Goal: Information Seeking & Learning: Find specific fact

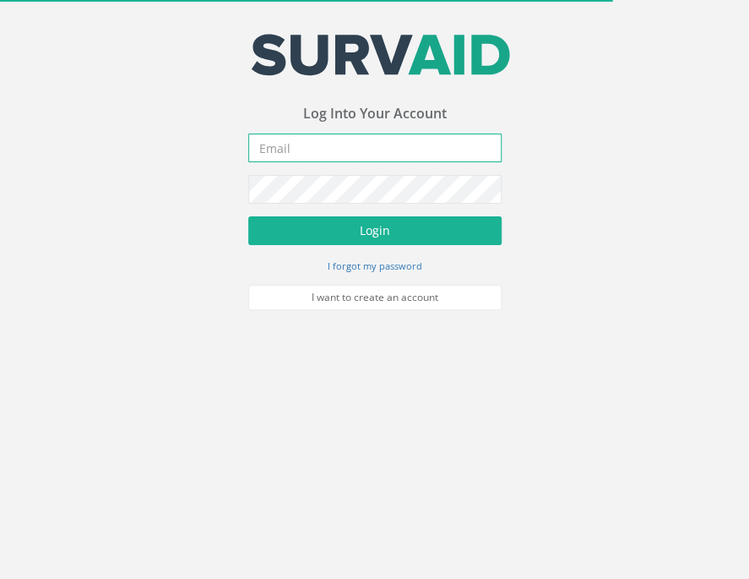
click at [273, 151] on input "email" at bounding box center [374, 147] width 253 height 29
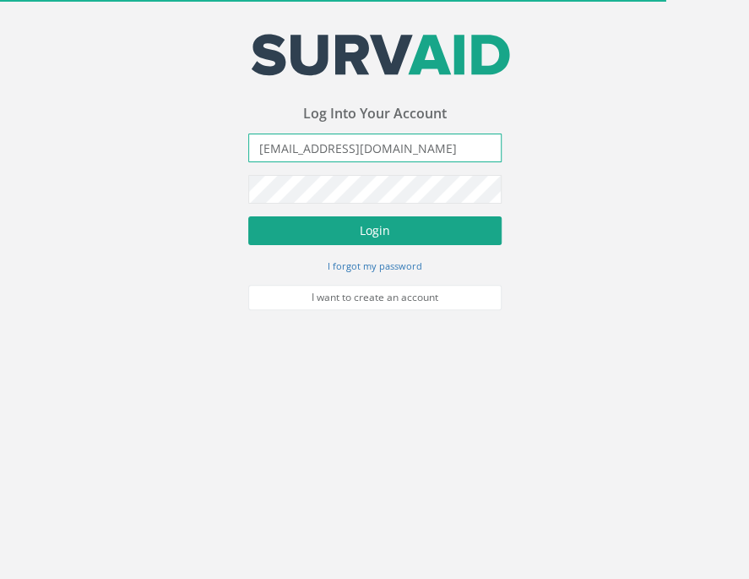
type input "[EMAIL_ADDRESS][DOMAIN_NAME]"
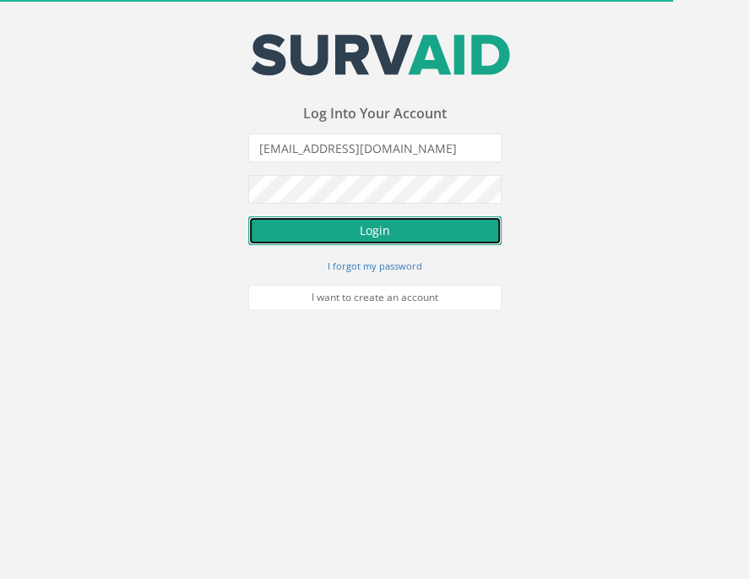
click at [328, 222] on button "Login" at bounding box center [374, 230] width 253 height 29
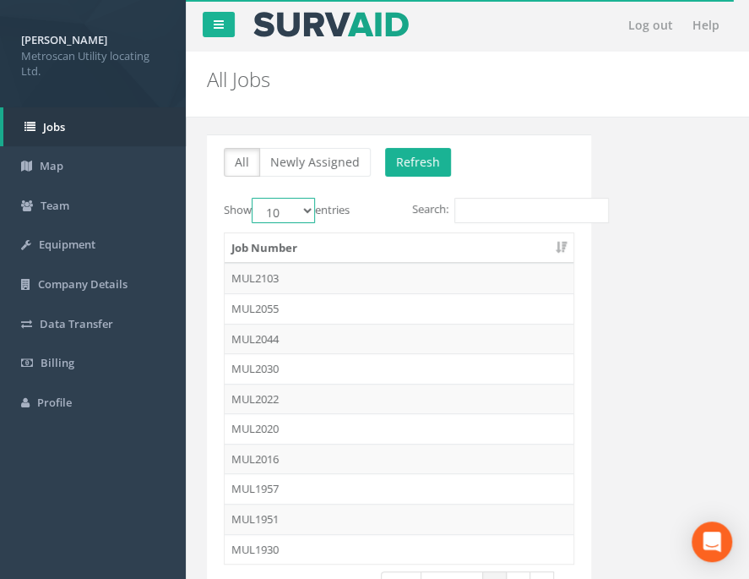
click at [252, 198] on select "10 25 50 100" at bounding box center [283, 210] width 63 height 25
click at [284, 319] on td "MUL2055" at bounding box center [399, 308] width 349 height 30
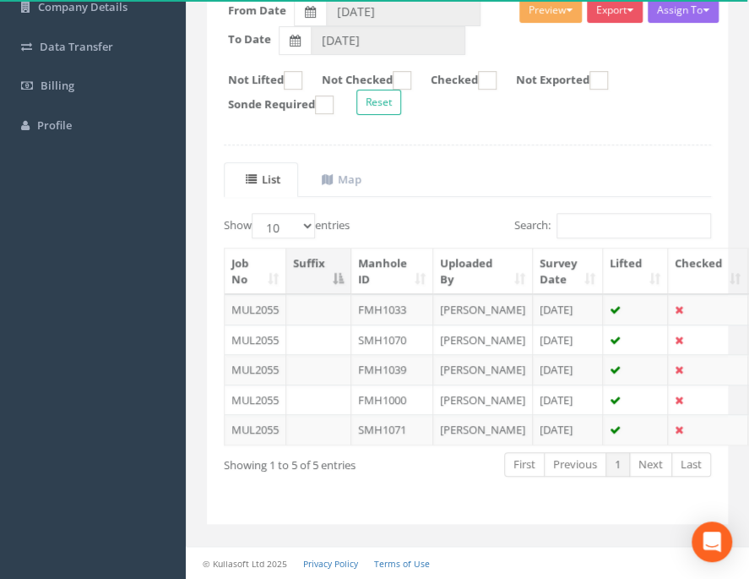
scroll to position [85, 0]
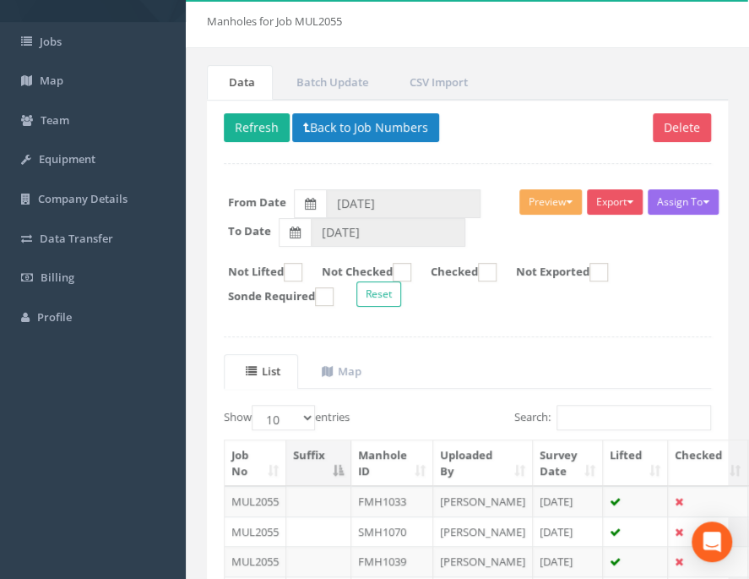
click at [333, 111] on div "Delete Refresh Back to Job Numbers Assign To No Companies Added Export Metrosca…" at bounding box center [467, 408] width 521 height 617
click at [329, 124] on button "Back to Job Numbers" at bounding box center [365, 127] width 147 height 29
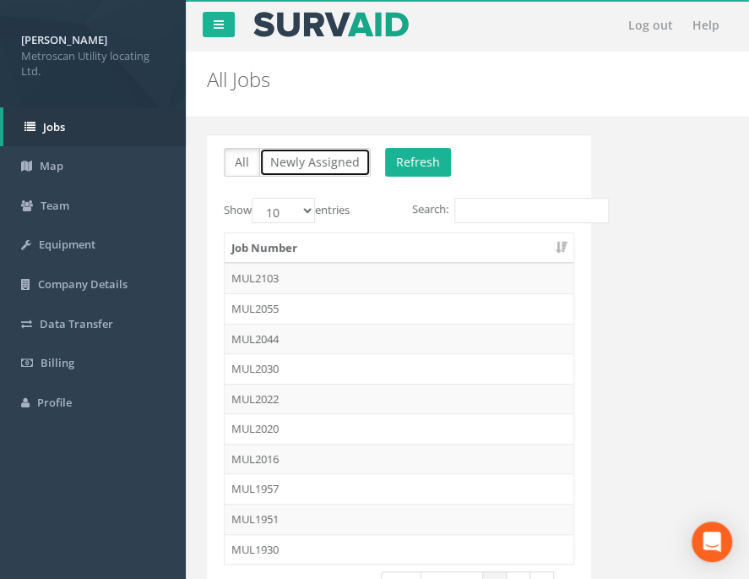
click at [301, 172] on button "Newly Assigned" at bounding box center [315, 162] width 112 height 29
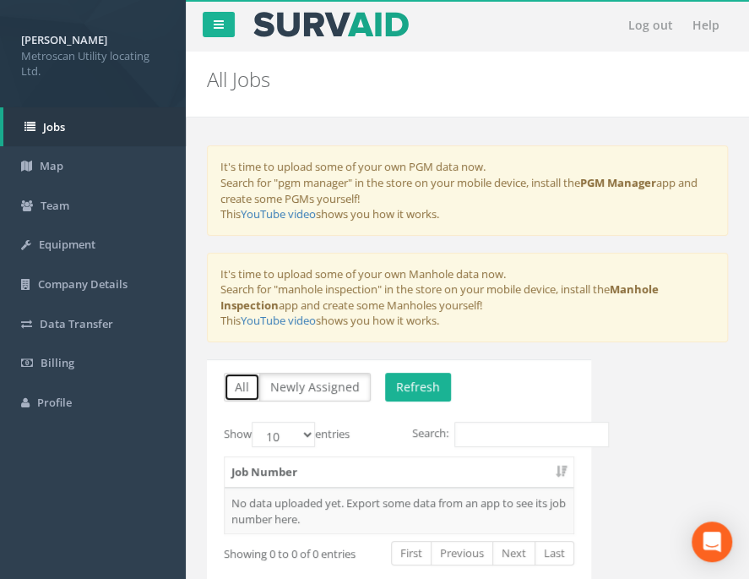
click at [243, 379] on button "All" at bounding box center [242, 387] width 36 height 29
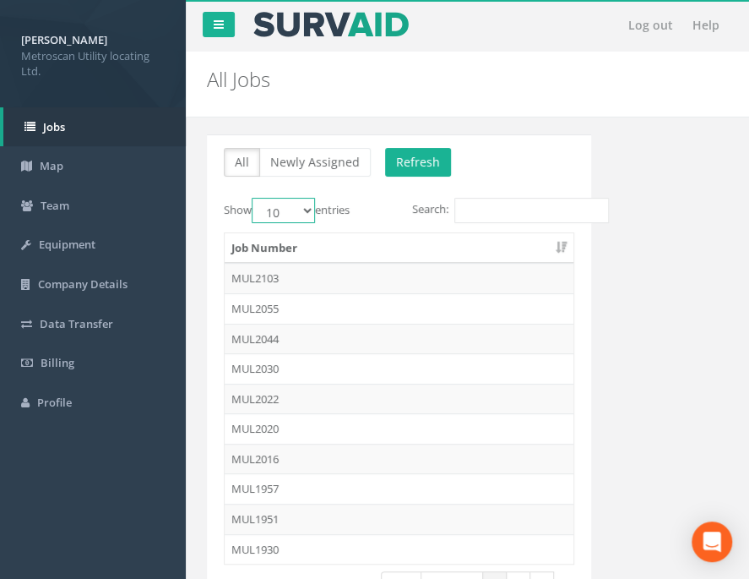
click at [252, 198] on select "10 25 50 100" at bounding box center [283, 210] width 63 height 25
select select "100"
click option "100" at bounding box center [0, 0] width 0 height 0
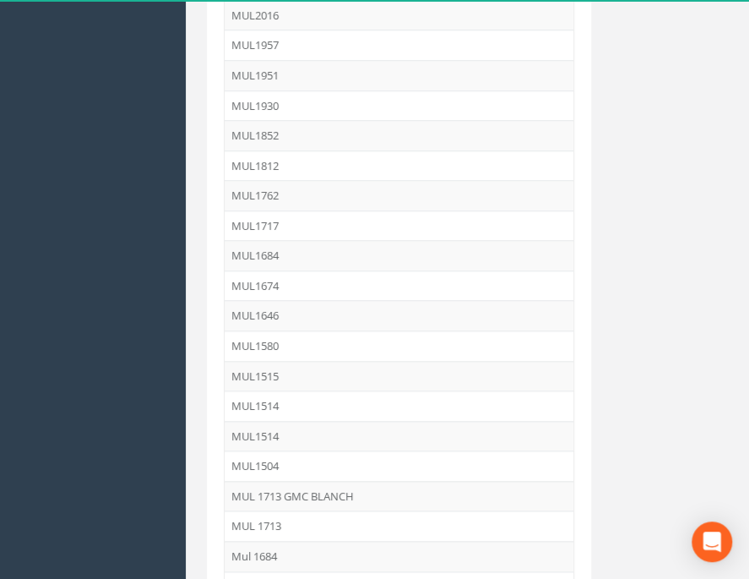
scroll to position [678, 0]
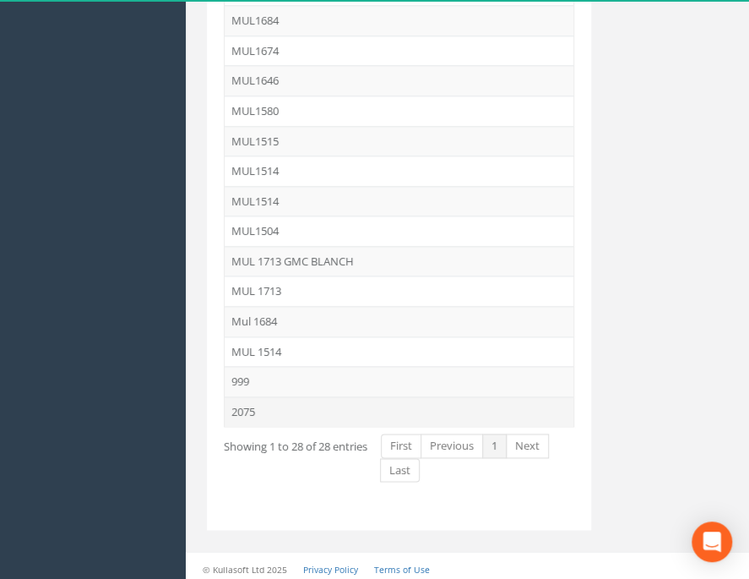
click at [261, 400] on td "2075" at bounding box center [399, 411] width 349 height 30
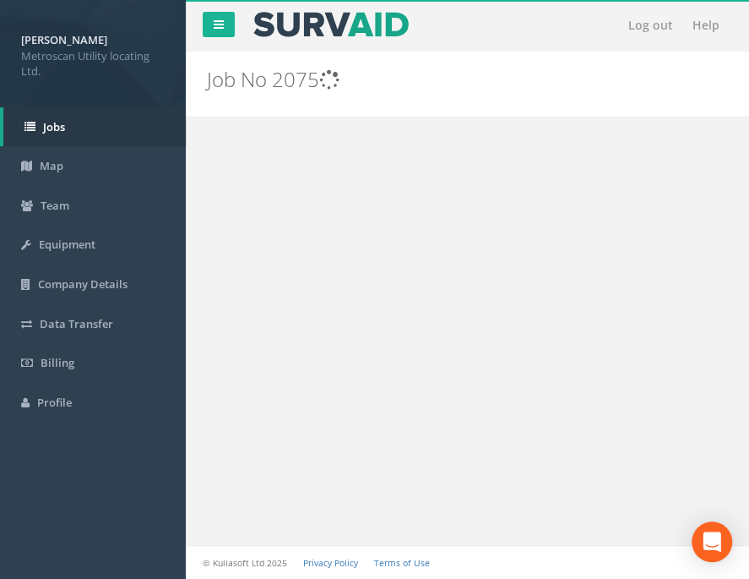
scroll to position [0, 0]
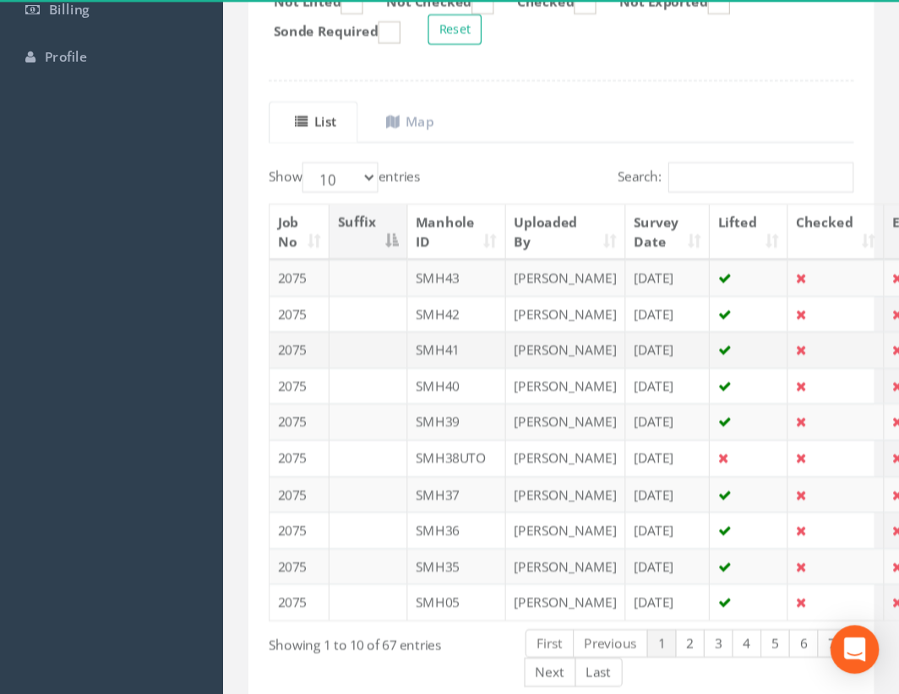
scroll to position [89, 0]
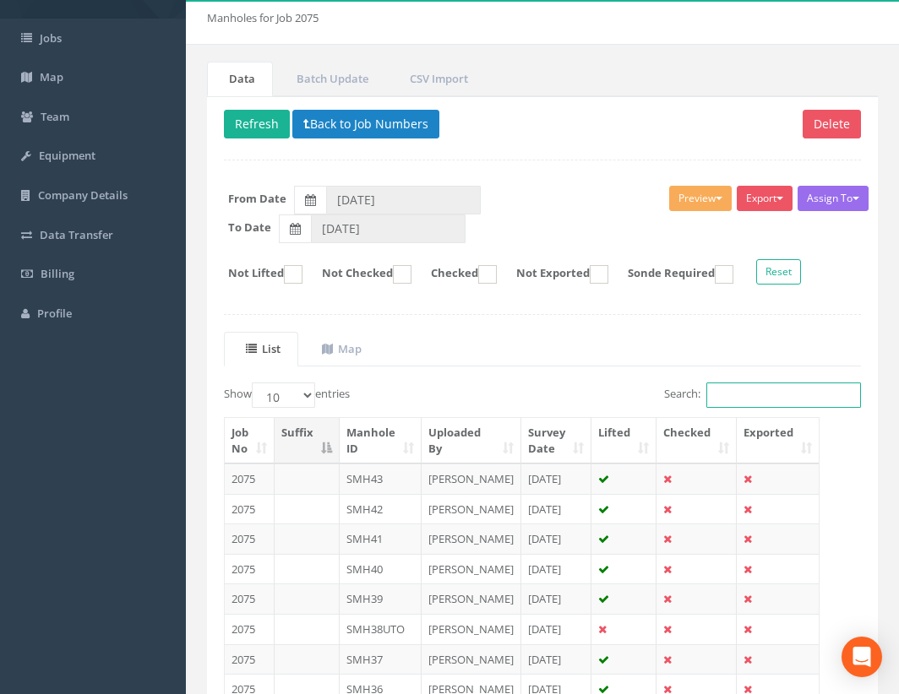
click at [746, 390] on input "Search:" at bounding box center [783, 395] width 155 height 25
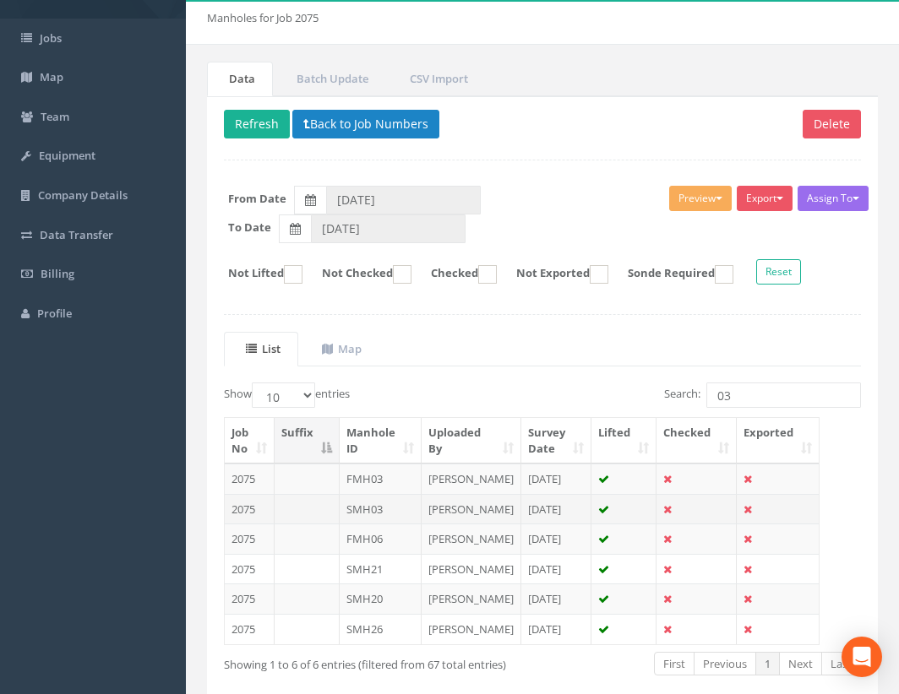
click at [372, 525] on td "SMH03" at bounding box center [381, 509] width 82 height 30
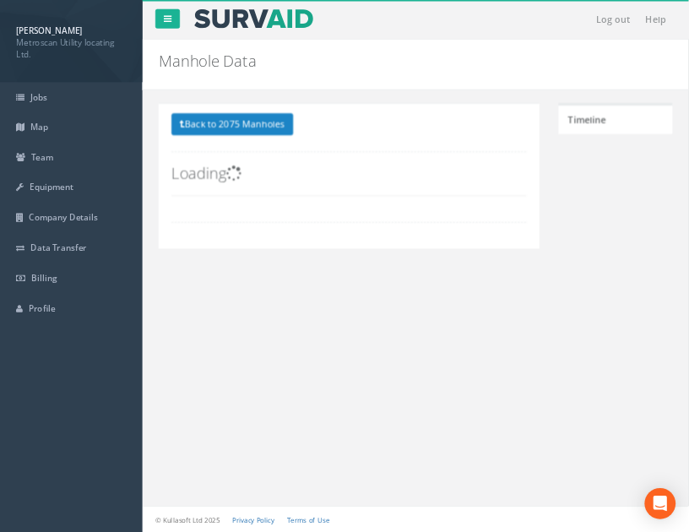
scroll to position [0, 0]
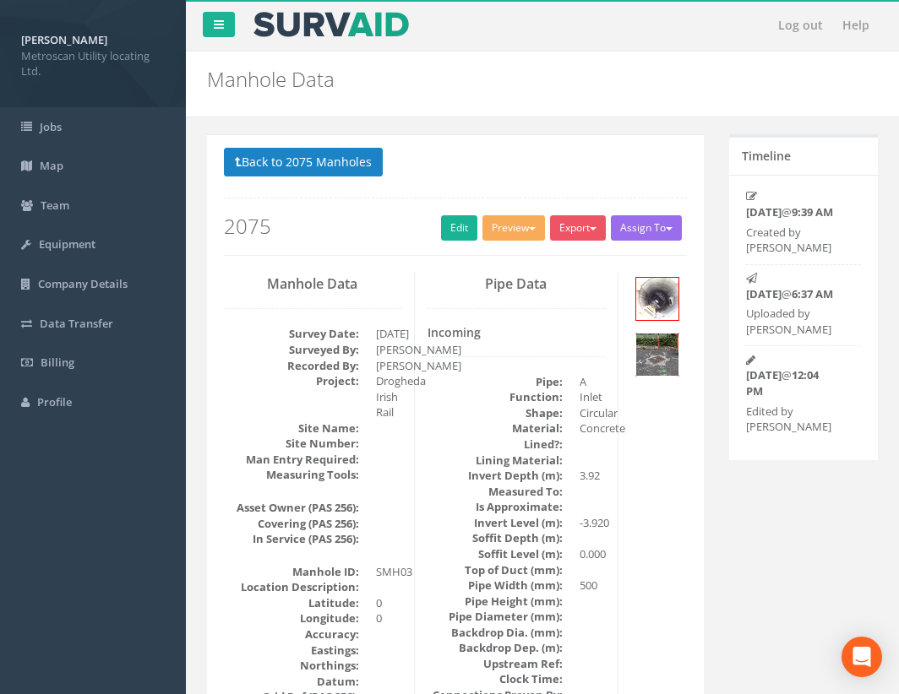
click at [659, 346] on img at bounding box center [657, 355] width 42 height 42
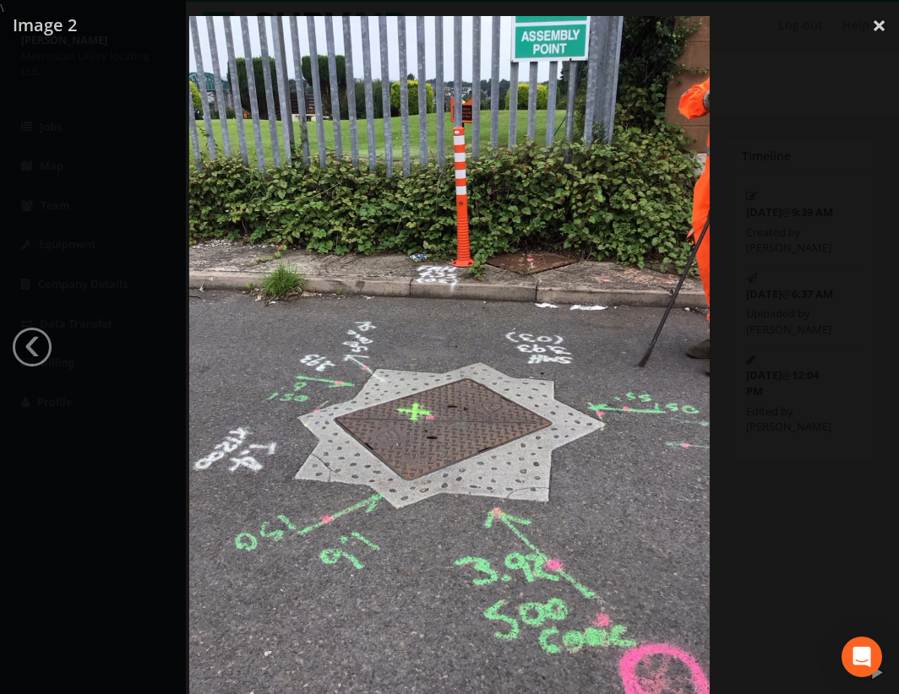
click at [487, 449] on img at bounding box center [449, 363] width 521 height 694
click at [496, 464] on img at bounding box center [449, 363] width 521 height 694
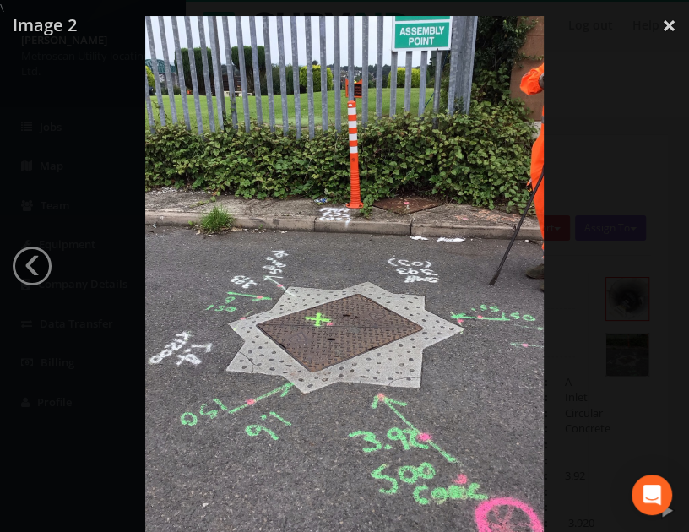
click at [667, 115] on div at bounding box center [344, 282] width 689 height 532
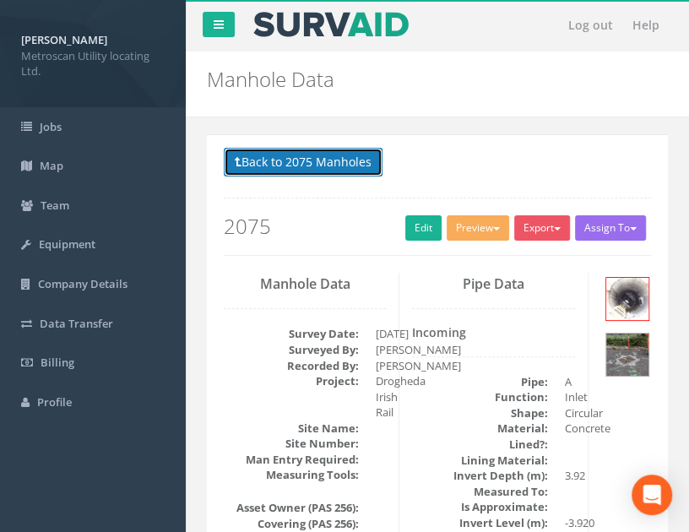
click at [324, 170] on button "Back to 2075 Manholes" at bounding box center [303, 162] width 159 height 29
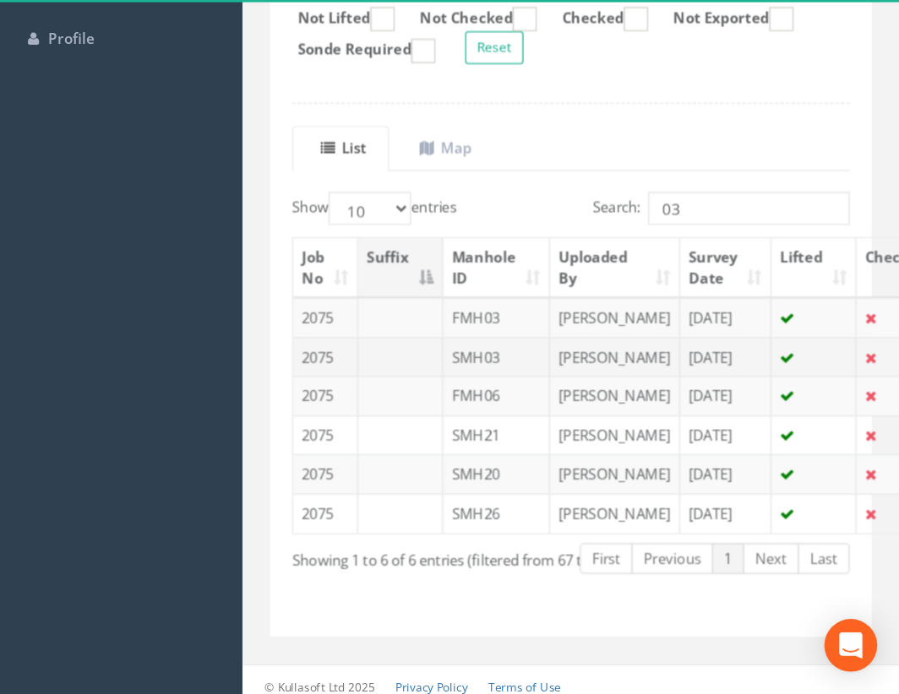
scroll to position [267, 0]
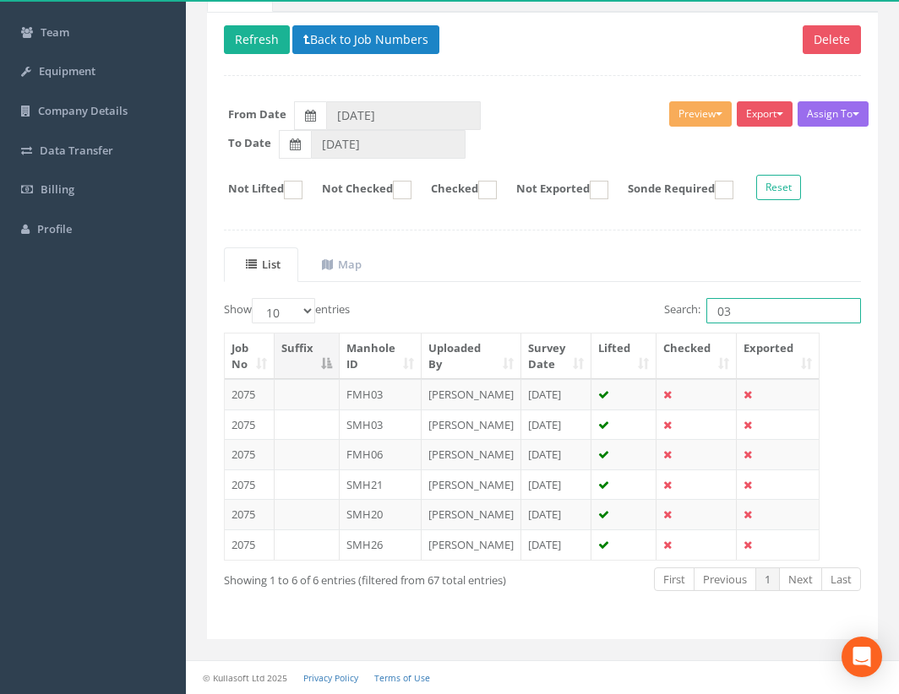
drag, startPoint x: 733, startPoint y: 218, endPoint x: 584, endPoint y: 240, distance: 151.1
click at [706, 298] on input "03" at bounding box center [783, 310] width 155 height 25
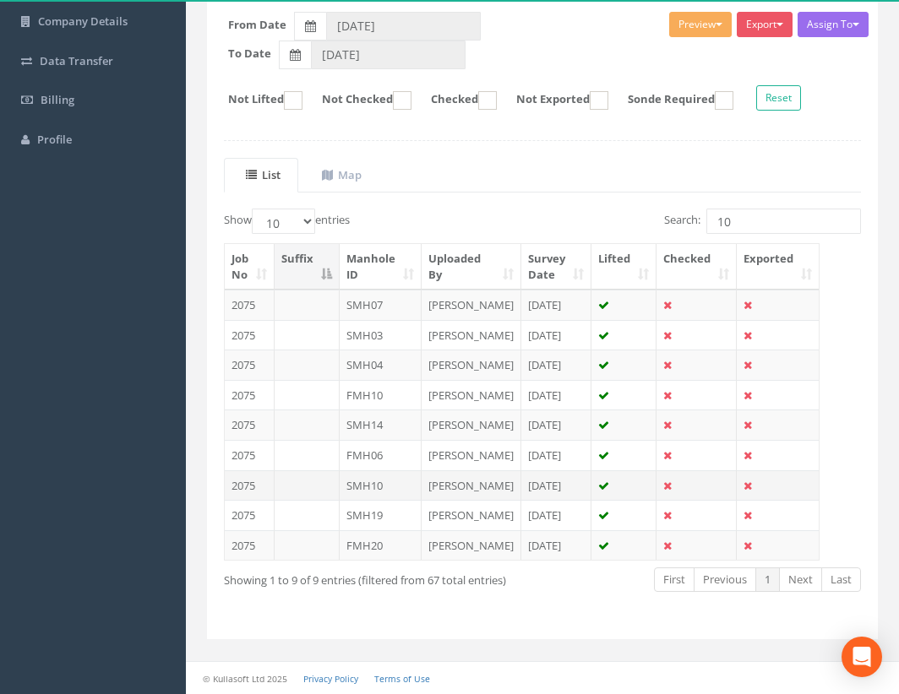
click at [368, 501] on td "SMH10" at bounding box center [381, 486] width 82 height 30
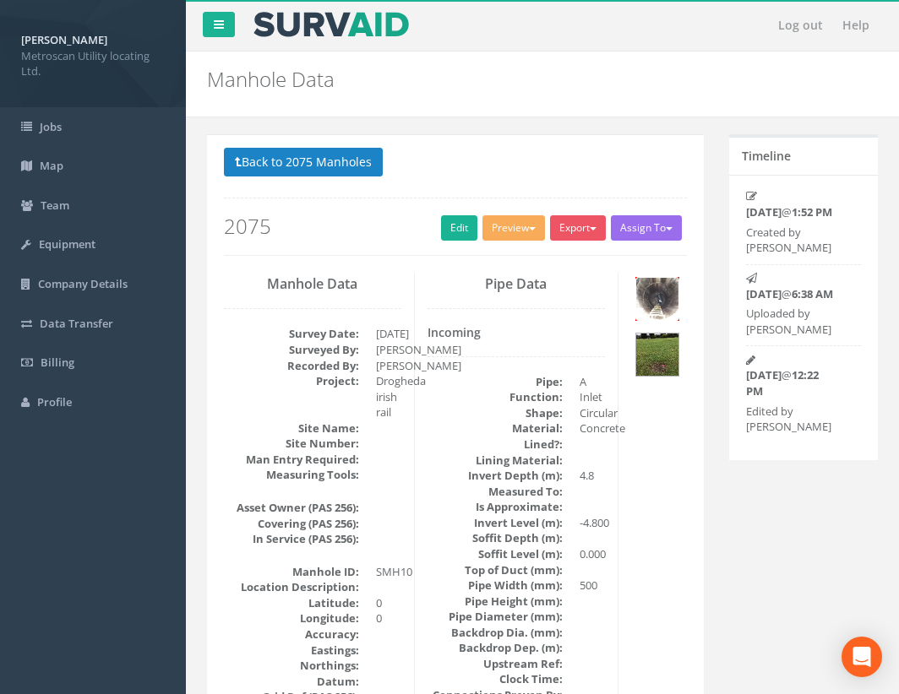
click at [665, 278] on img at bounding box center [657, 299] width 42 height 42
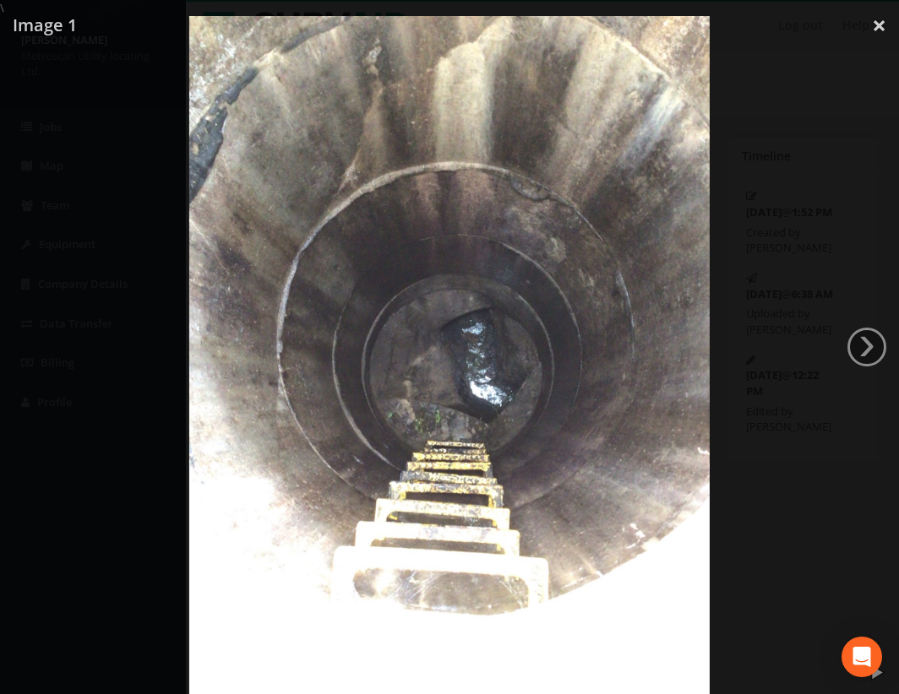
click at [472, 335] on img at bounding box center [449, 363] width 521 height 694
click at [749, 346] on div at bounding box center [449, 363] width 899 height 694
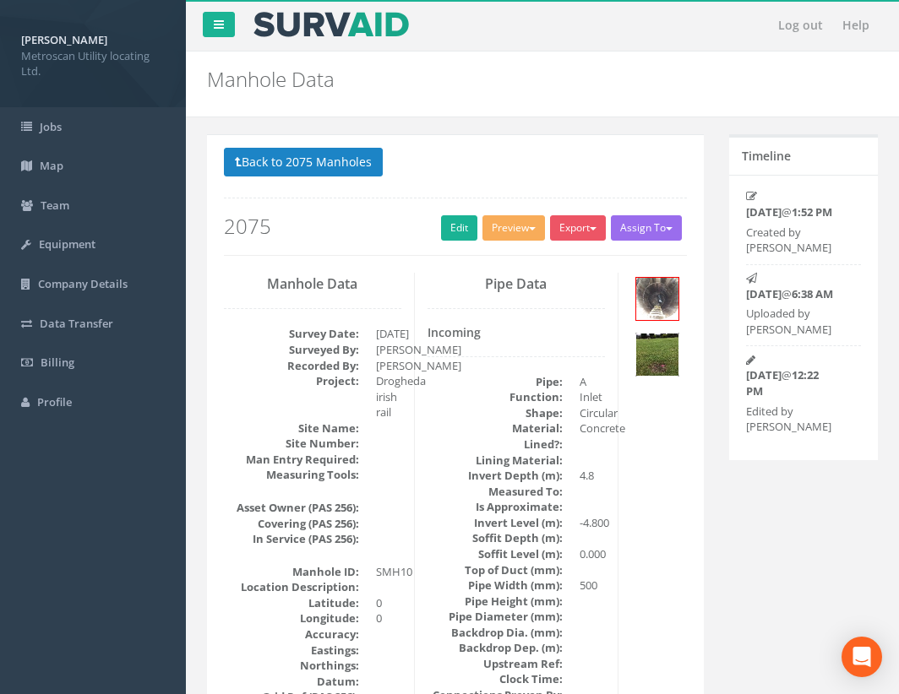
click at [656, 360] on img at bounding box center [657, 355] width 42 height 42
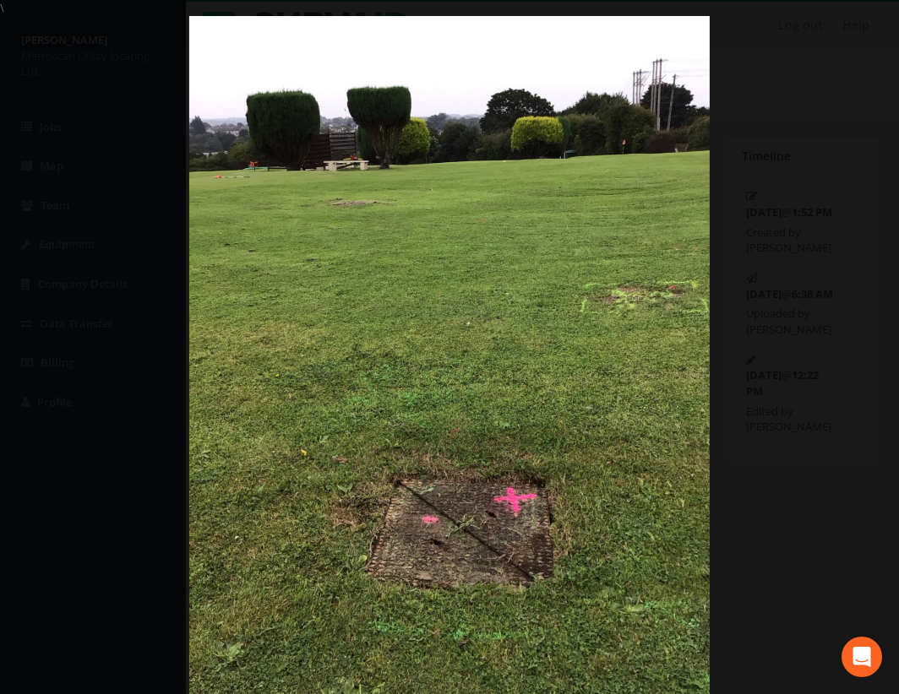
click at [567, 578] on img at bounding box center [449, 363] width 521 height 694
click at [655, 335] on img at bounding box center [449, 363] width 521 height 694
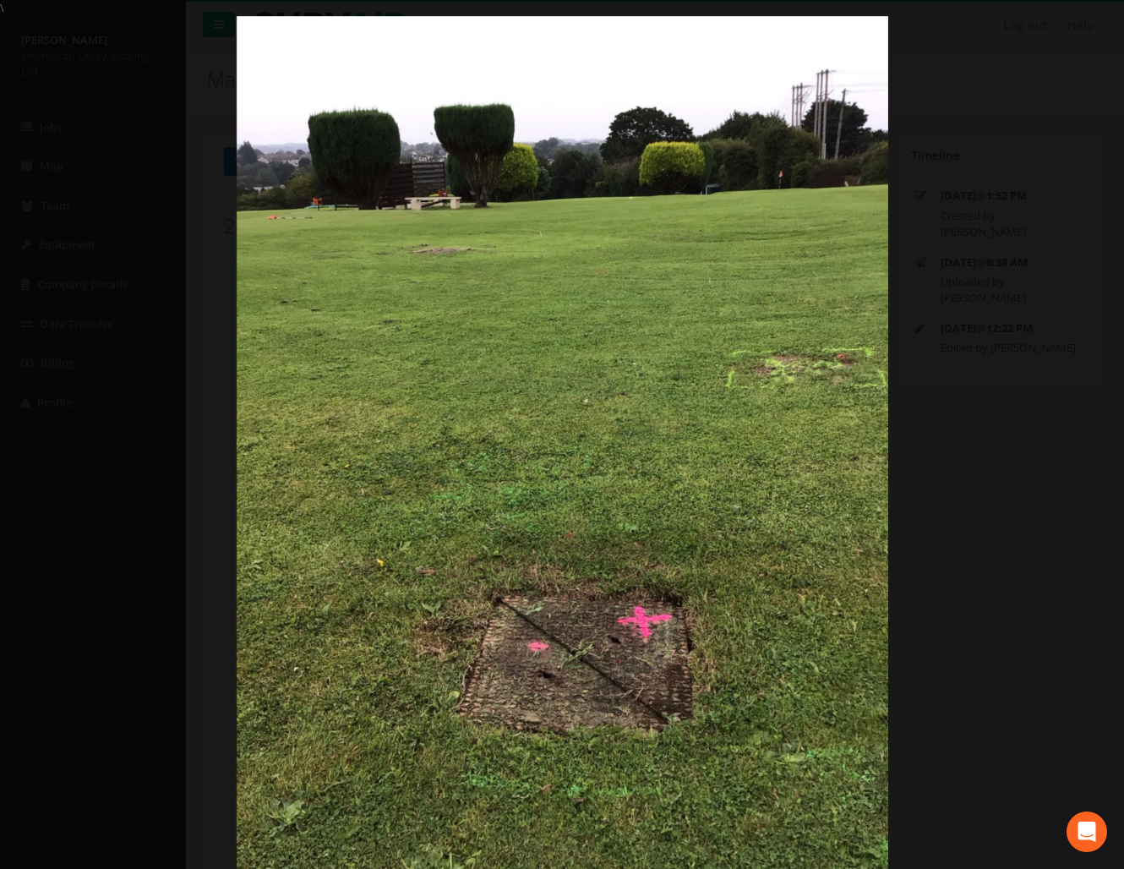
click at [701, 493] on img at bounding box center [562, 450] width 651 height 869
click at [46, 447] on link "‹" at bounding box center [32, 434] width 39 height 39
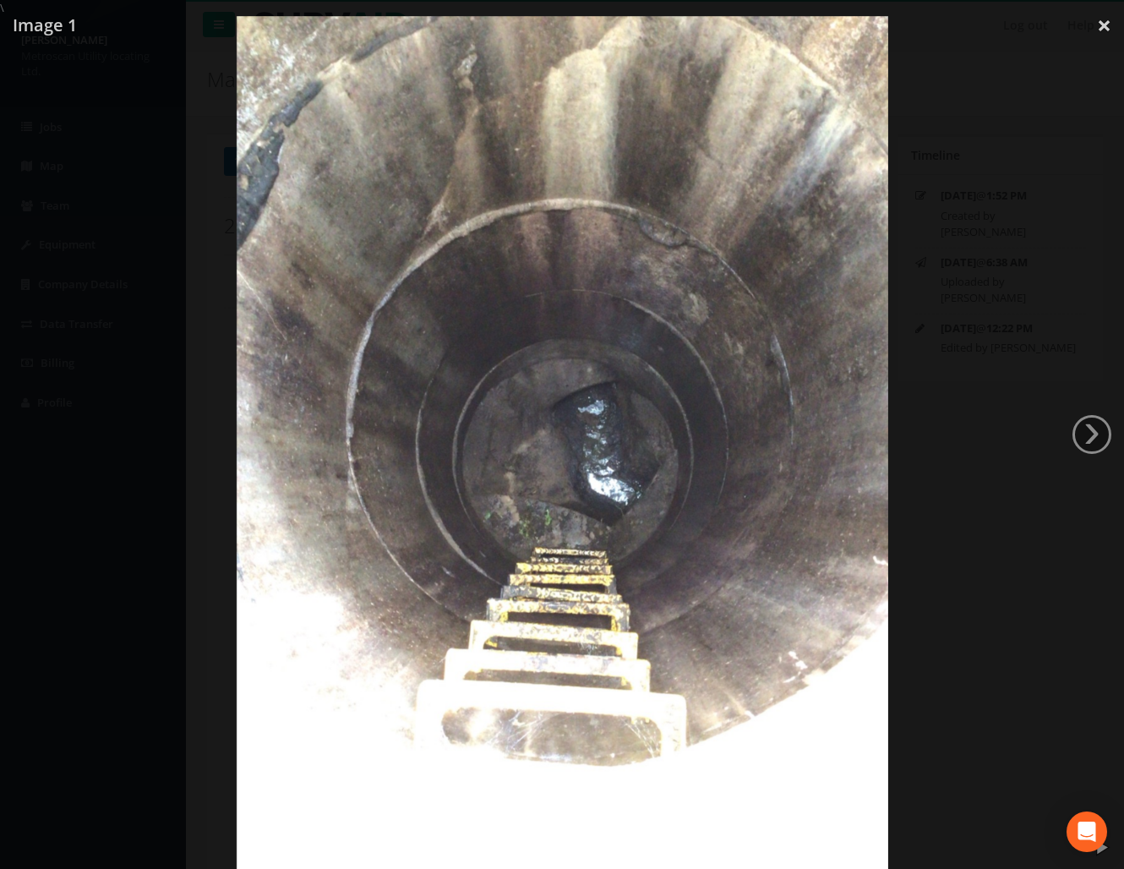
click at [586, 502] on img at bounding box center [562, 450] width 651 height 869
click at [749, 542] on div at bounding box center [562, 450] width 1124 height 869
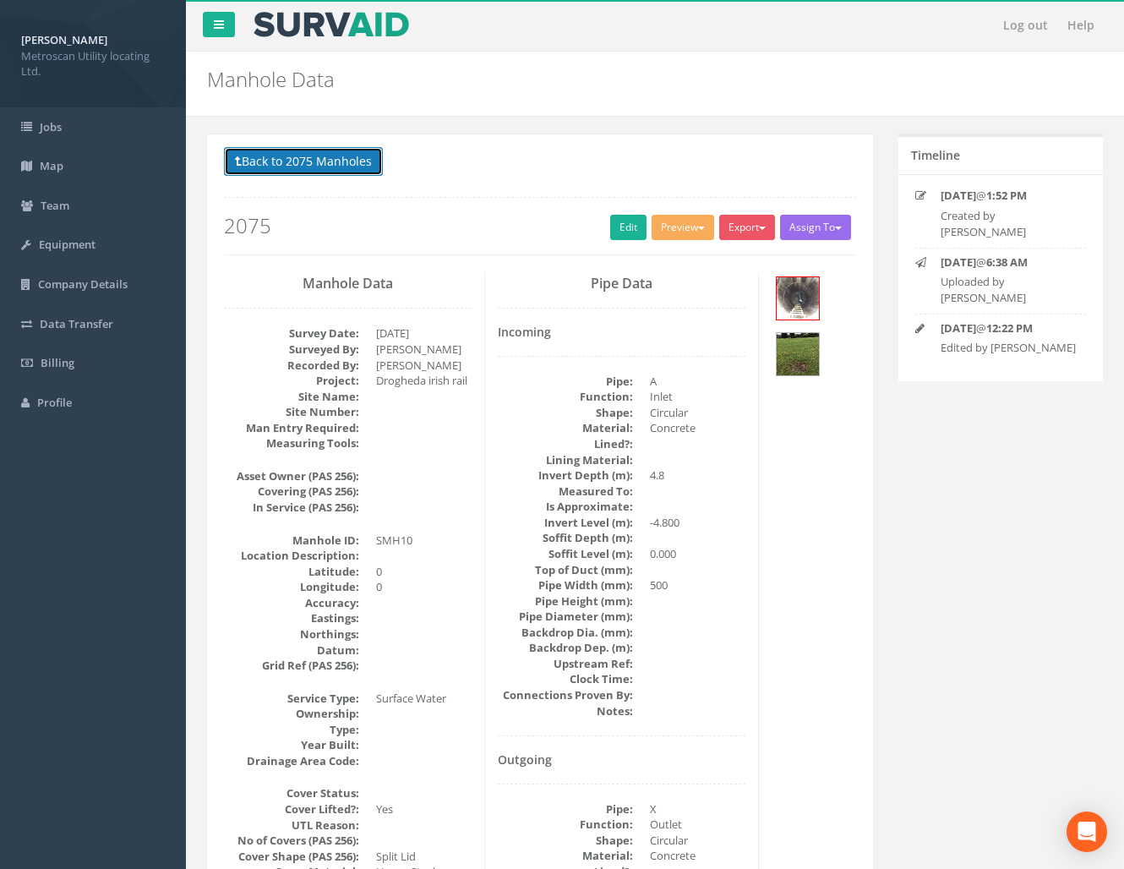
click at [258, 151] on button "Back to 2075 Manholes" at bounding box center [303, 161] width 159 height 29
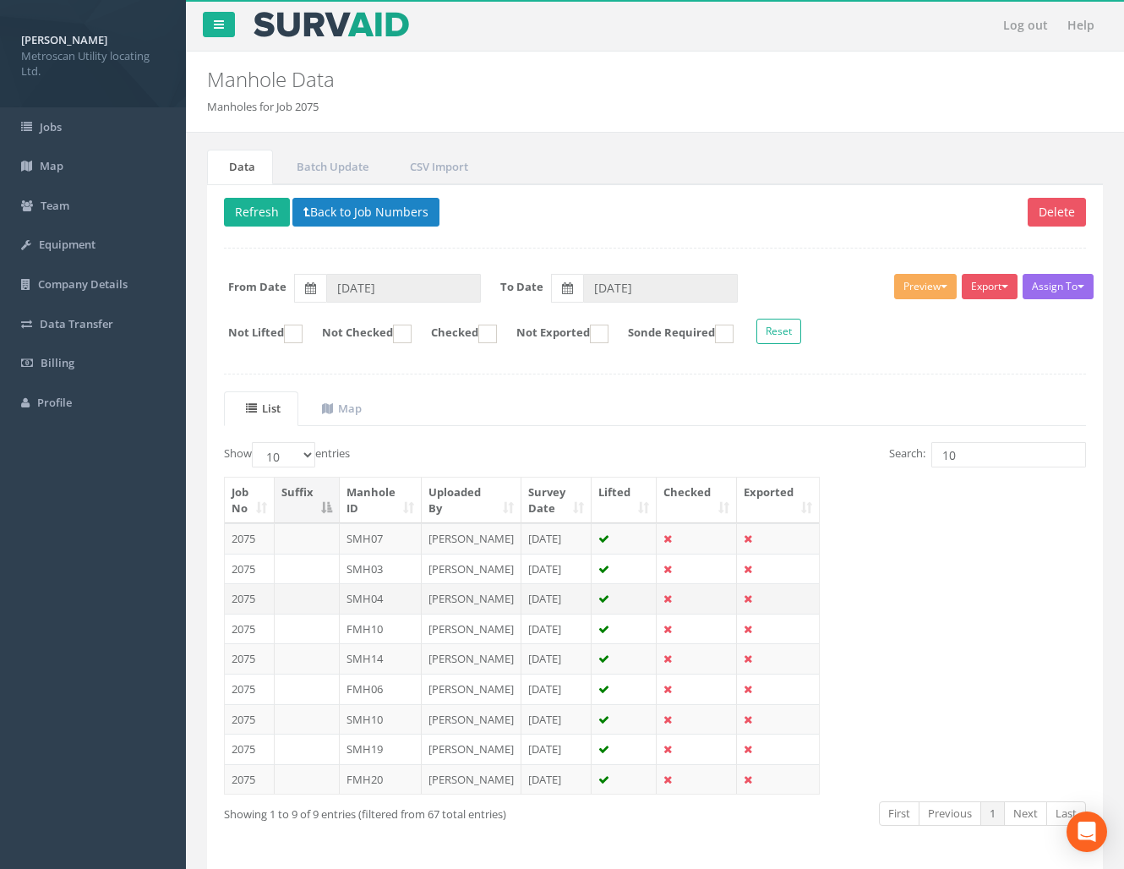
click at [406, 578] on td "SMH04" at bounding box center [381, 598] width 82 height 30
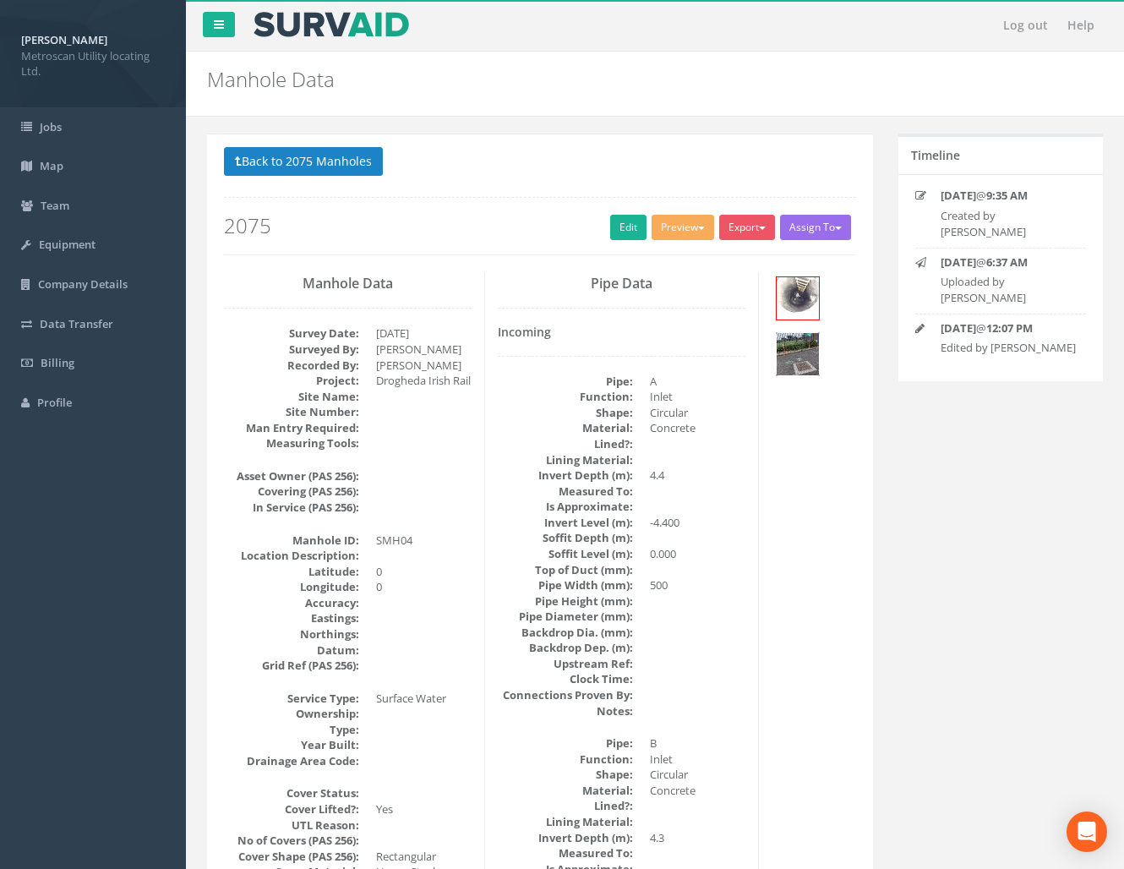
click at [749, 362] on img at bounding box center [797, 354] width 42 height 42
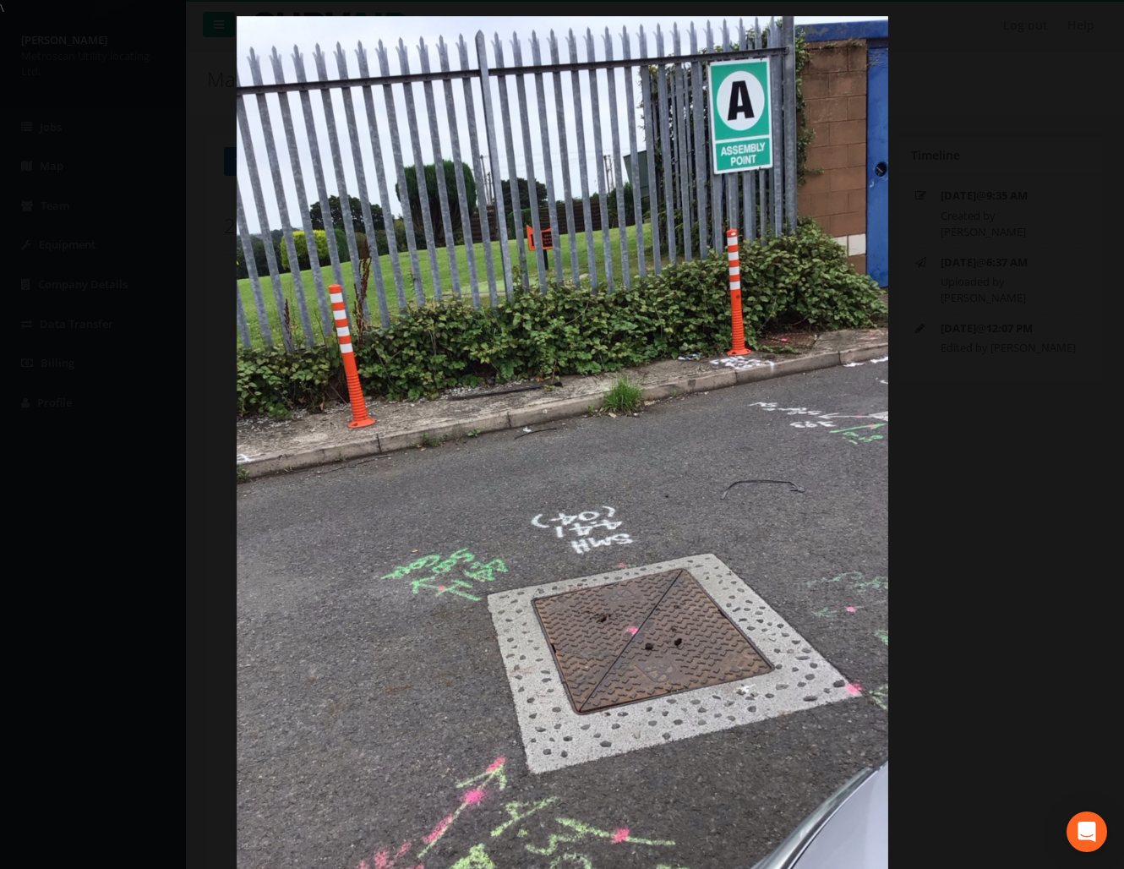
click at [519, 578] on img at bounding box center [562, 450] width 651 height 869
click at [749, 463] on div at bounding box center [562, 450] width 1124 height 869
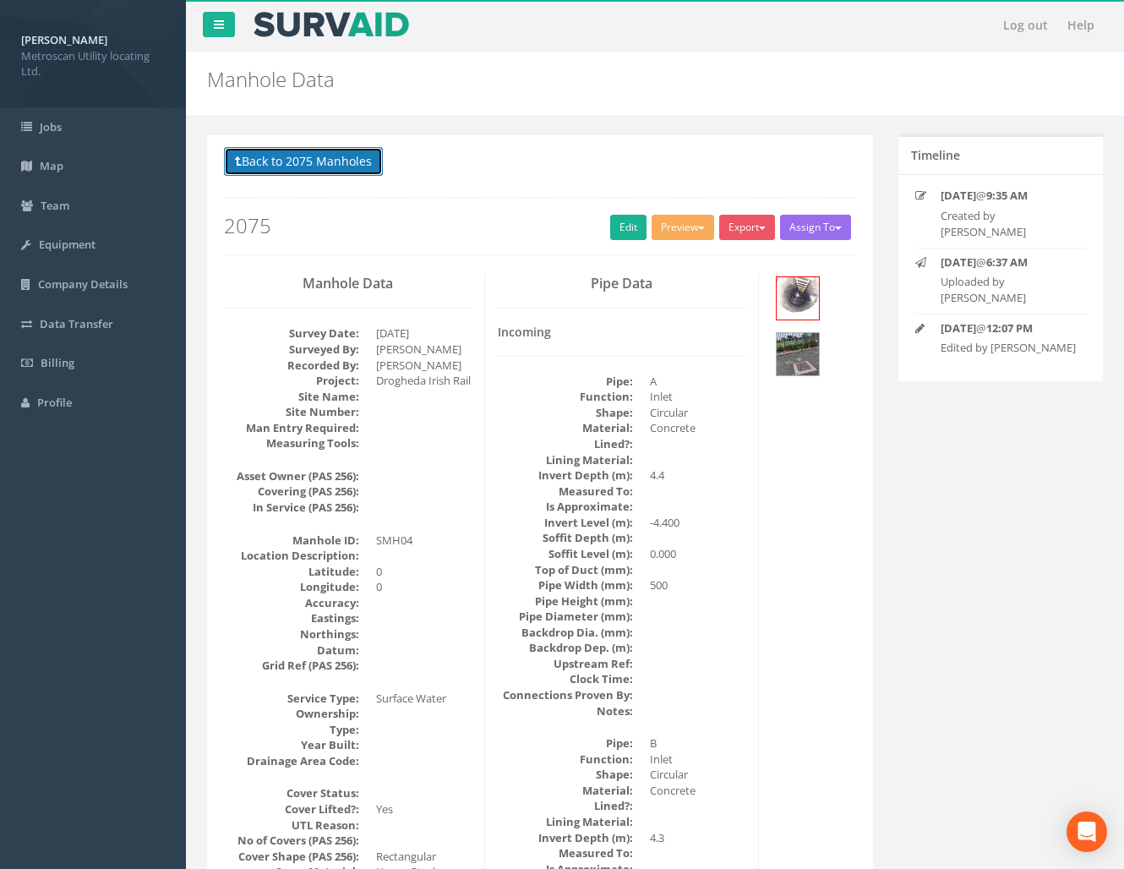
click at [334, 163] on button "Back to 2075 Manholes" at bounding box center [303, 161] width 159 height 29
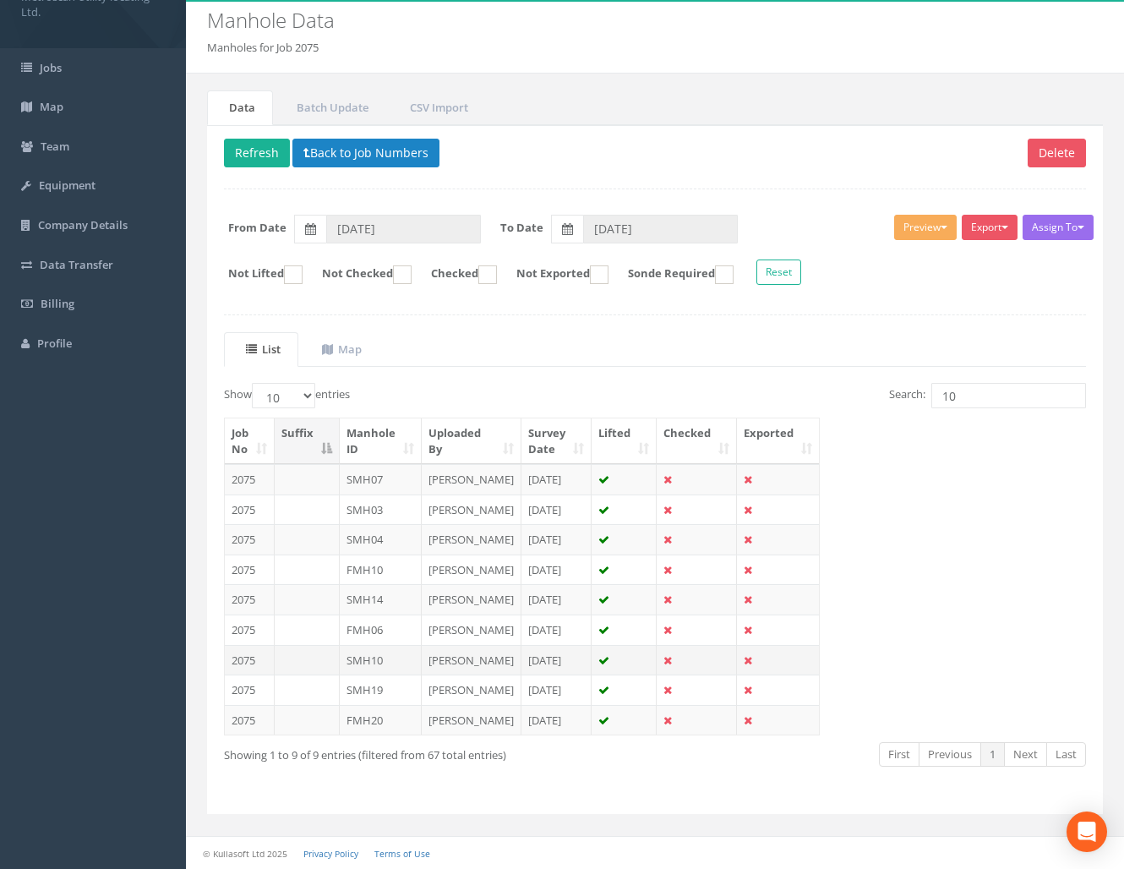
scroll to position [177, 0]
click at [749, 383] on input "10" at bounding box center [1008, 395] width 155 height 25
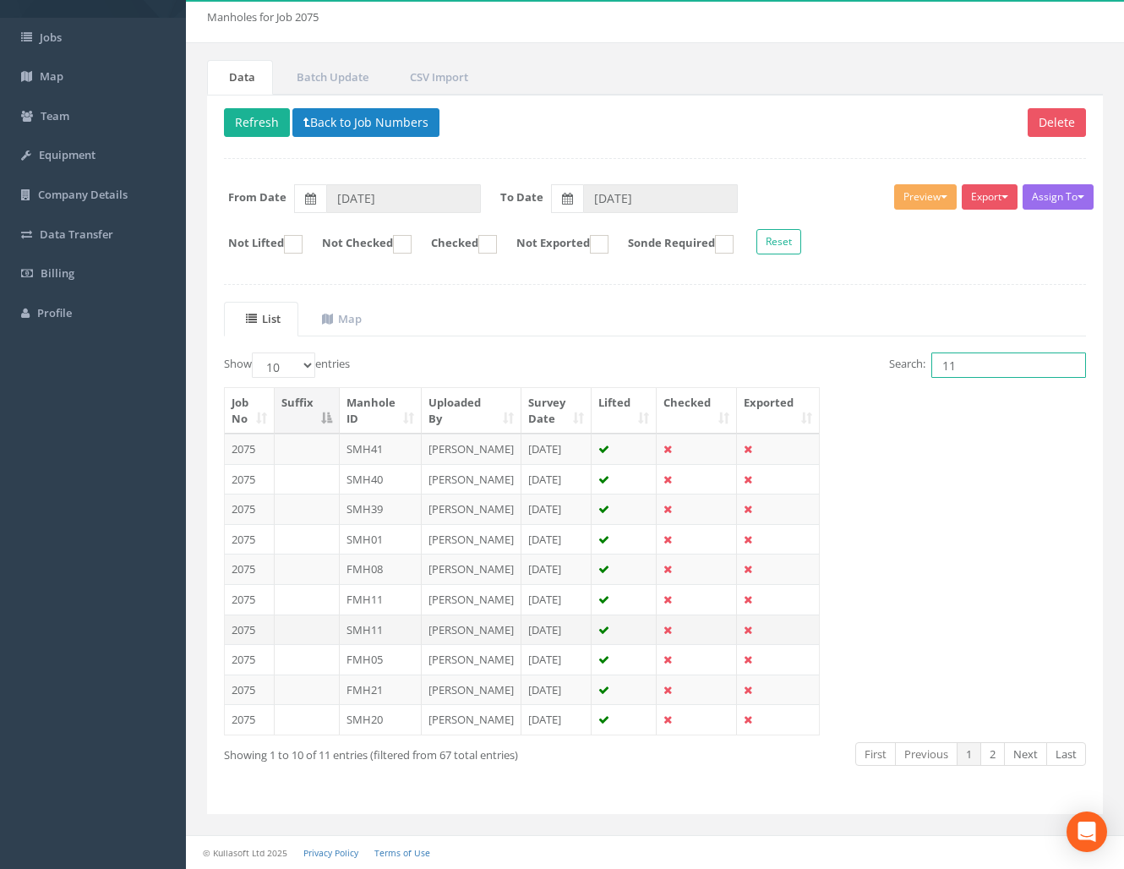
type input "11"
click at [359, 578] on td "SMH11" at bounding box center [381, 629] width 82 height 30
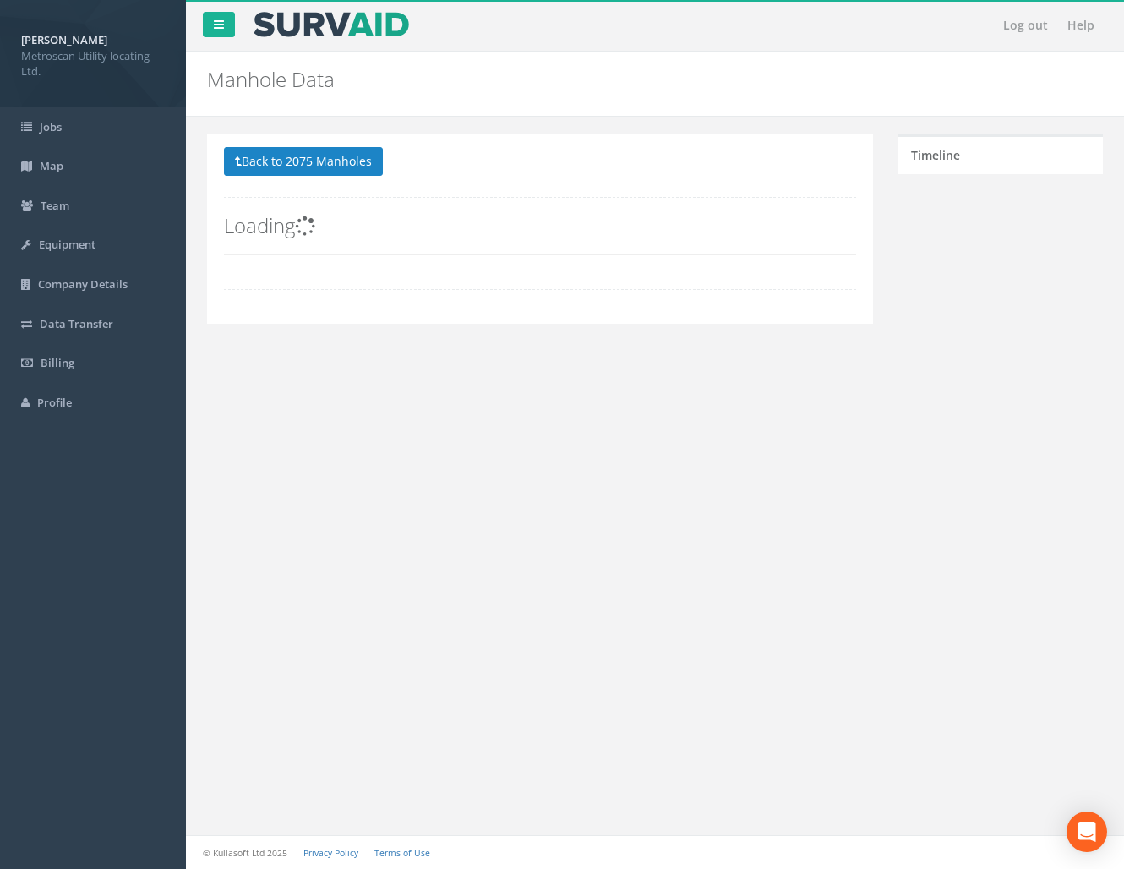
scroll to position [0, 0]
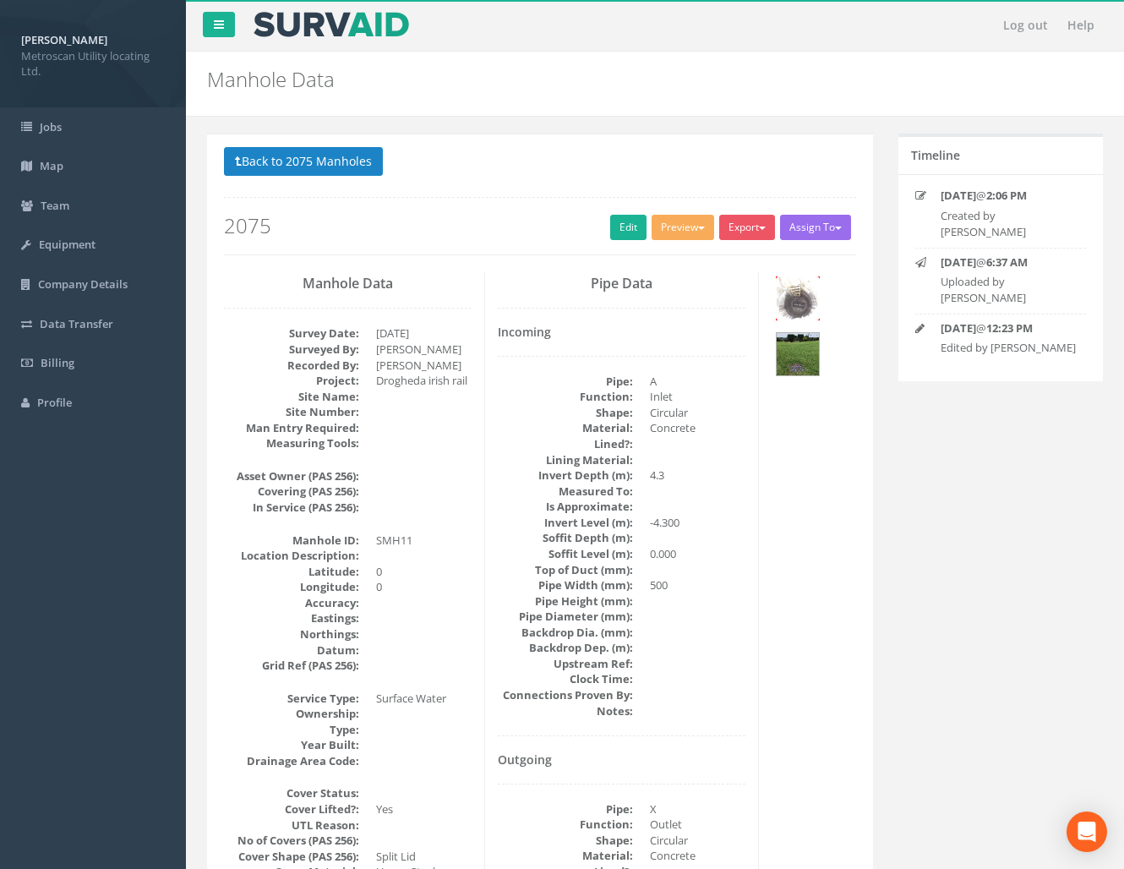
click at [749, 319] on img at bounding box center [797, 298] width 42 height 42
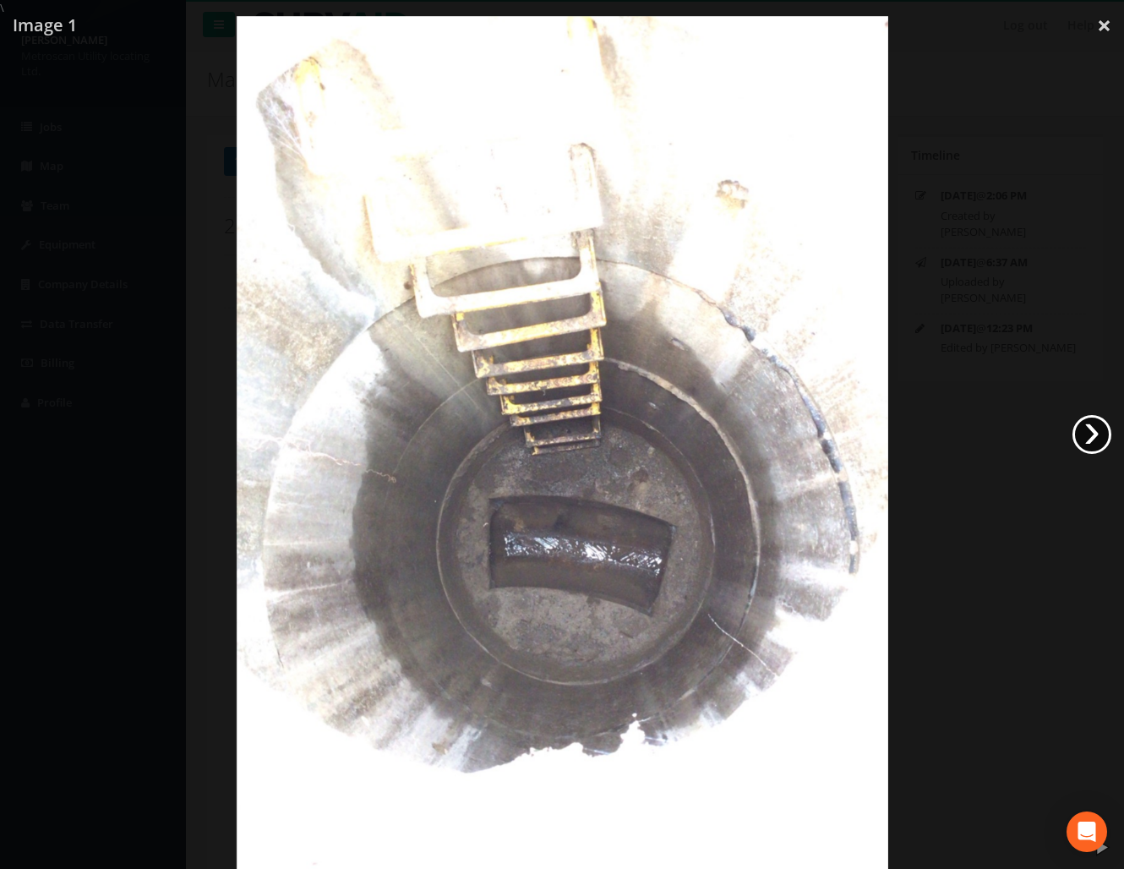
click at [749, 443] on link "›" at bounding box center [1091, 434] width 39 height 39
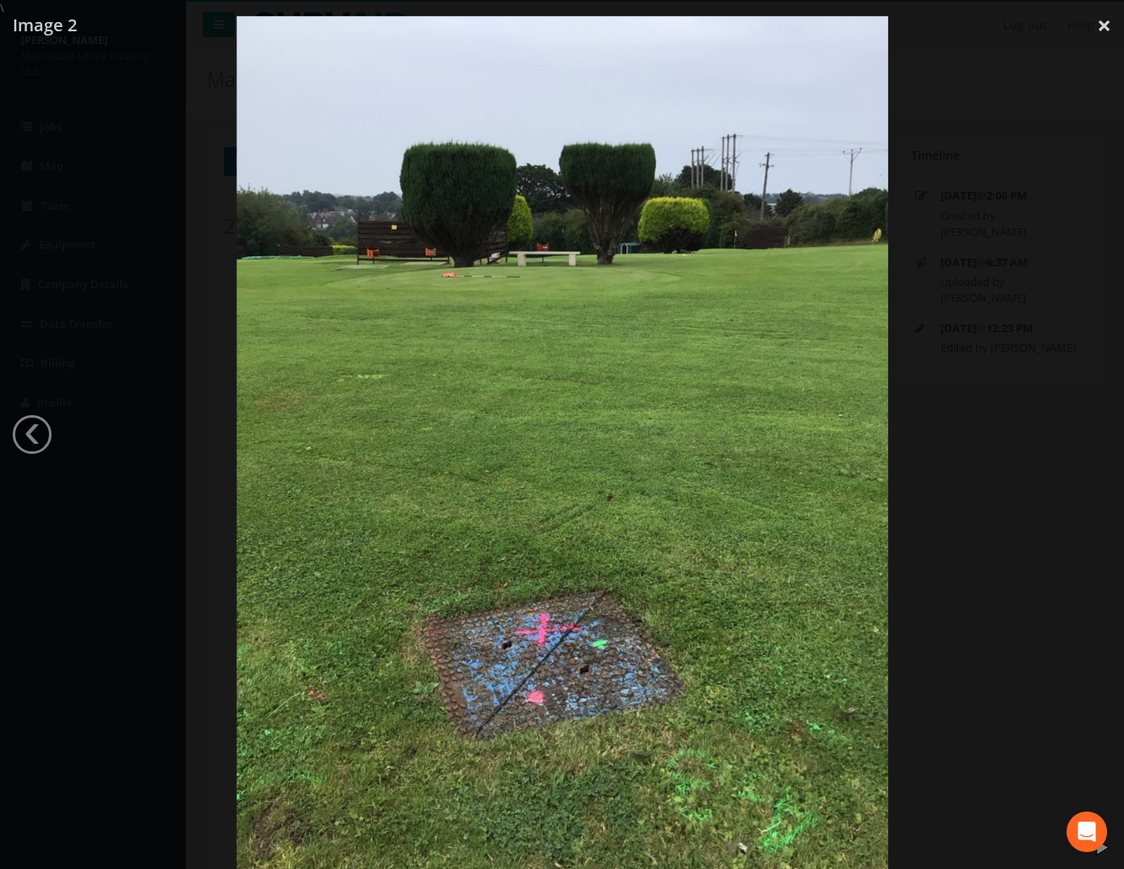
click at [749, 498] on div at bounding box center [562, 450] width 1124 height 869
